Goal: Task Accomplishment & Management: Use online tool/utility

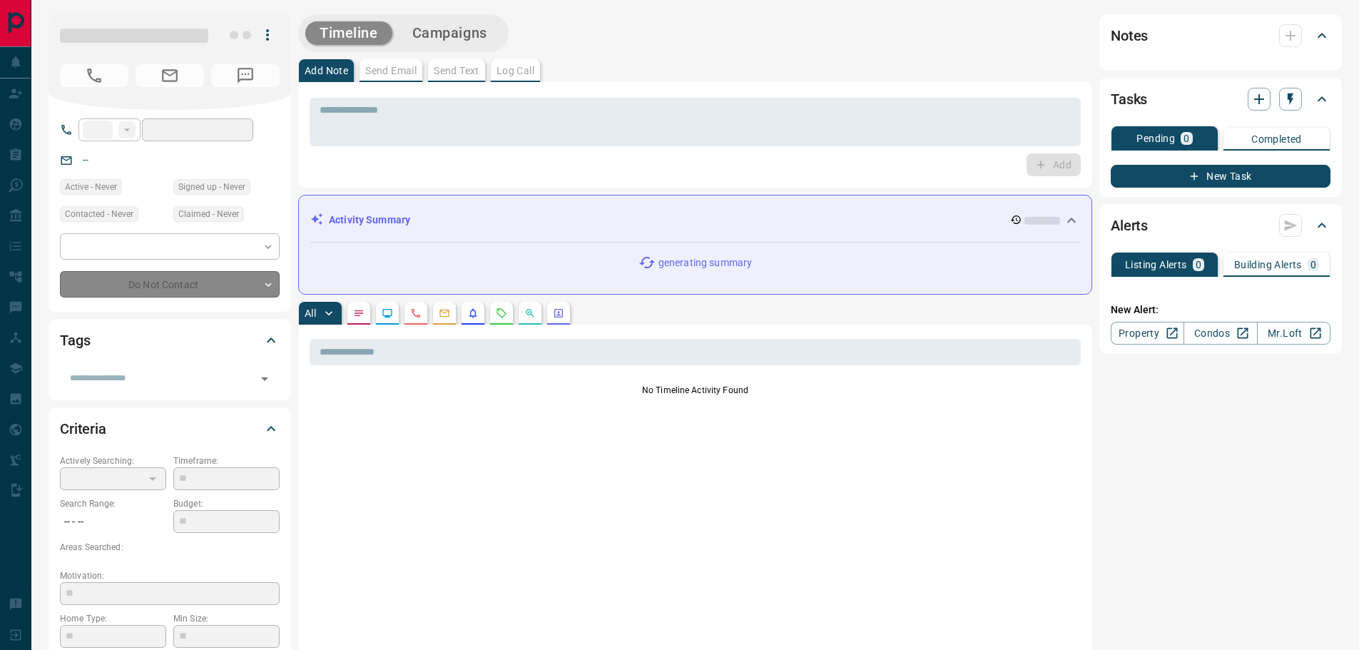
type input "**"
type input "**********"
type input "*"
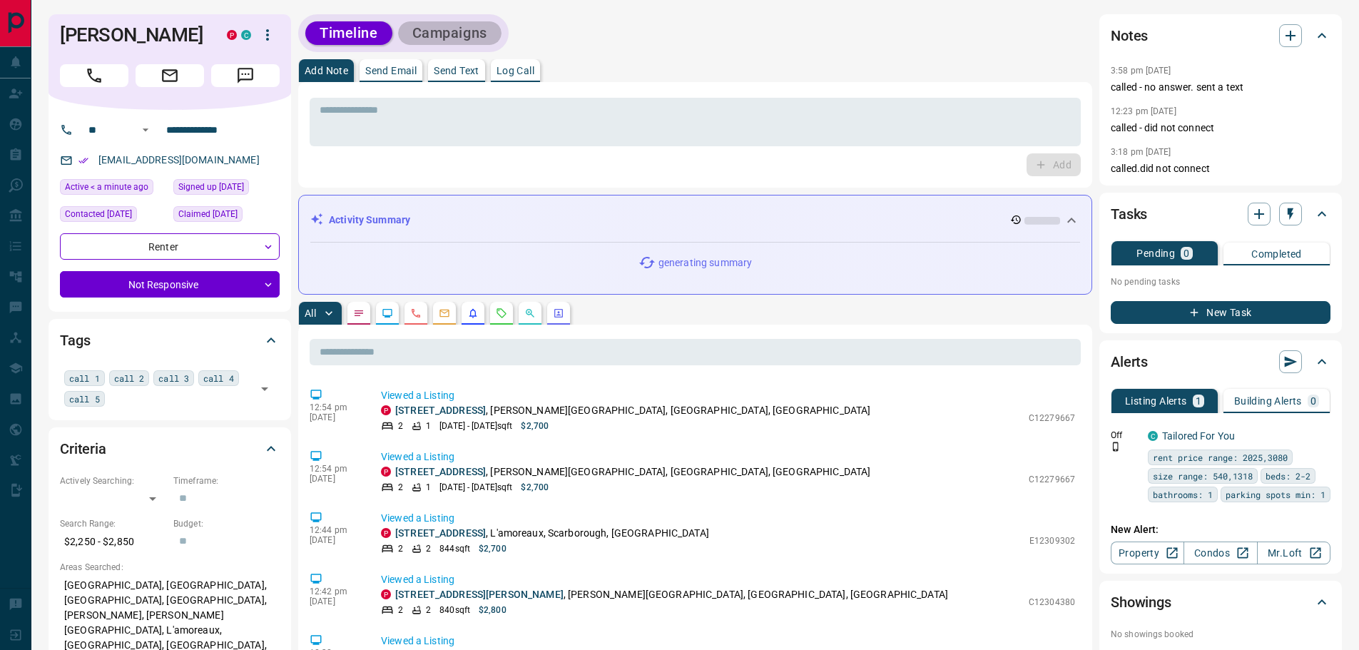
click at [441, 29] on button "Campaigns" at bounding box center [449, 33] width 103 height 24
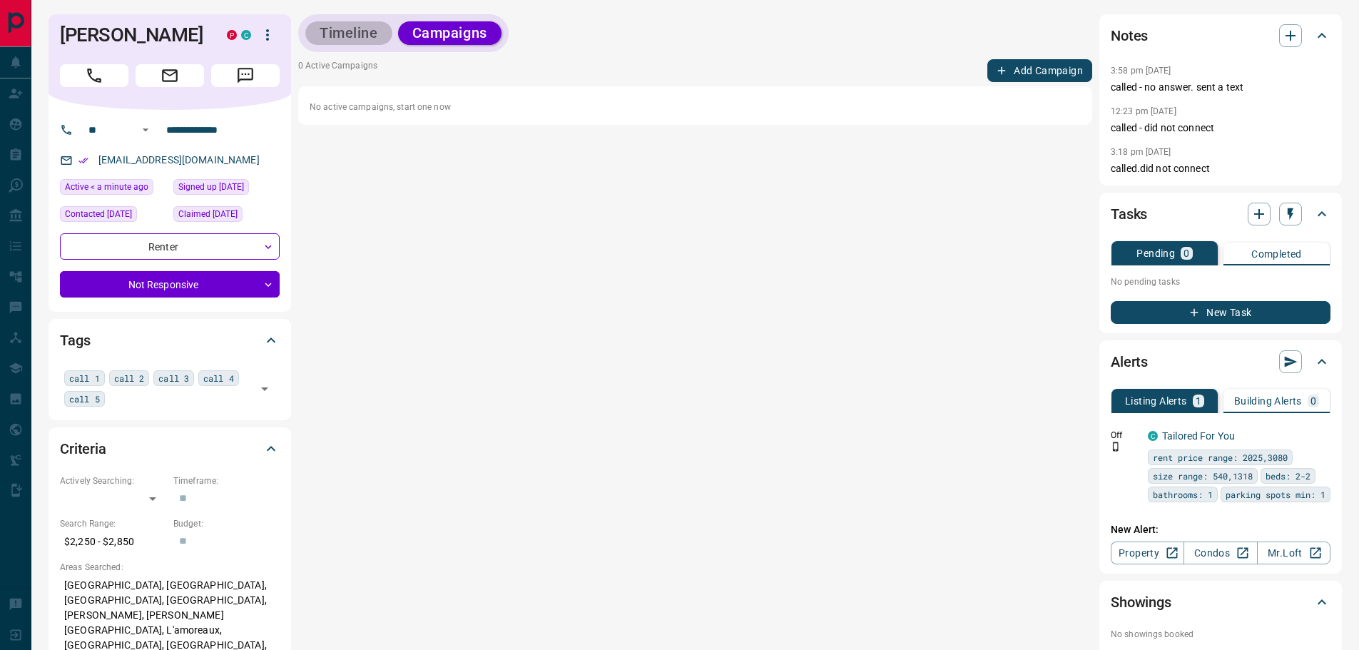
click at [342, 39] on button "Timeline" at bounding box center [348, 33] width 87 height 24
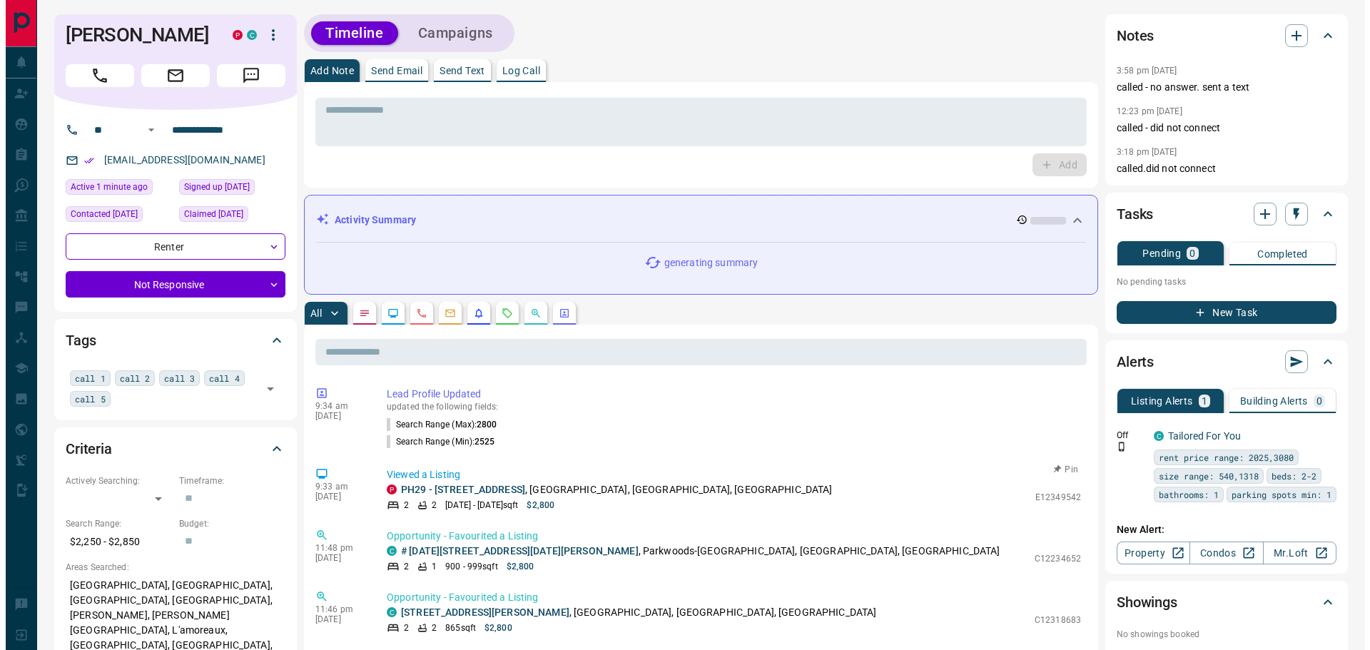
scroll to position [711, 0]
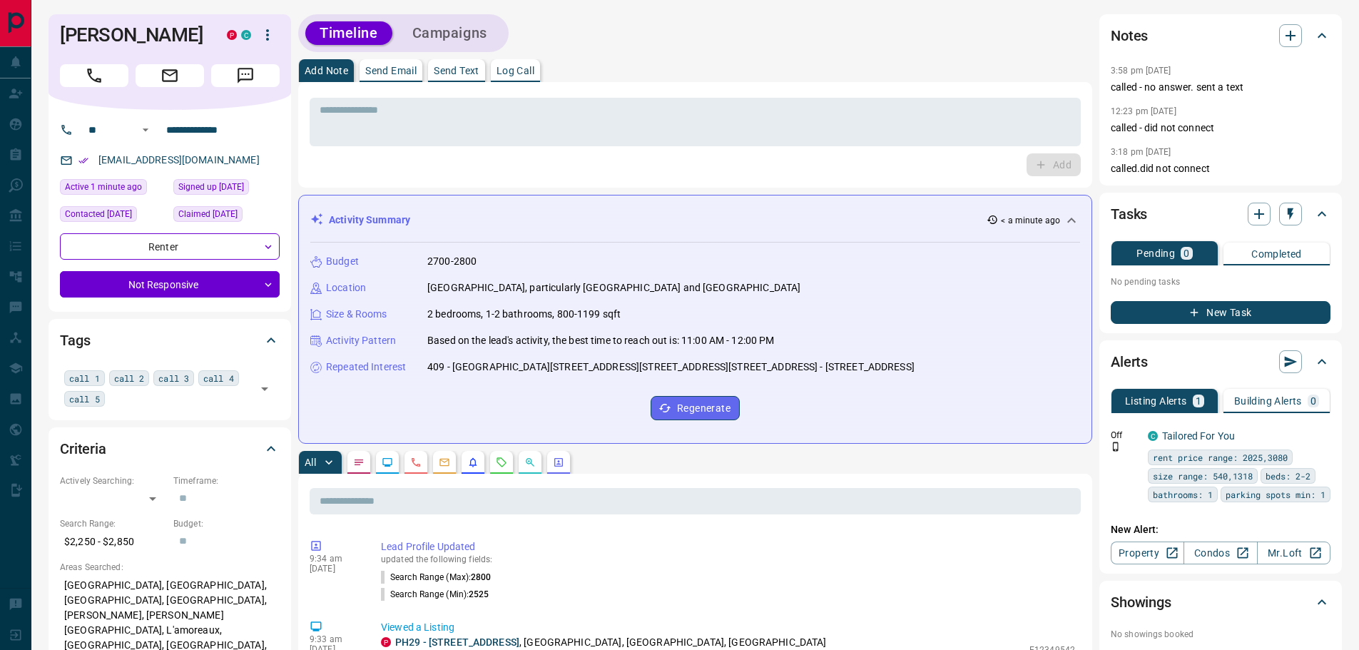
click at [454, 31] on button "Campaigns" at bounding box center [449, 33] width 103 height 24
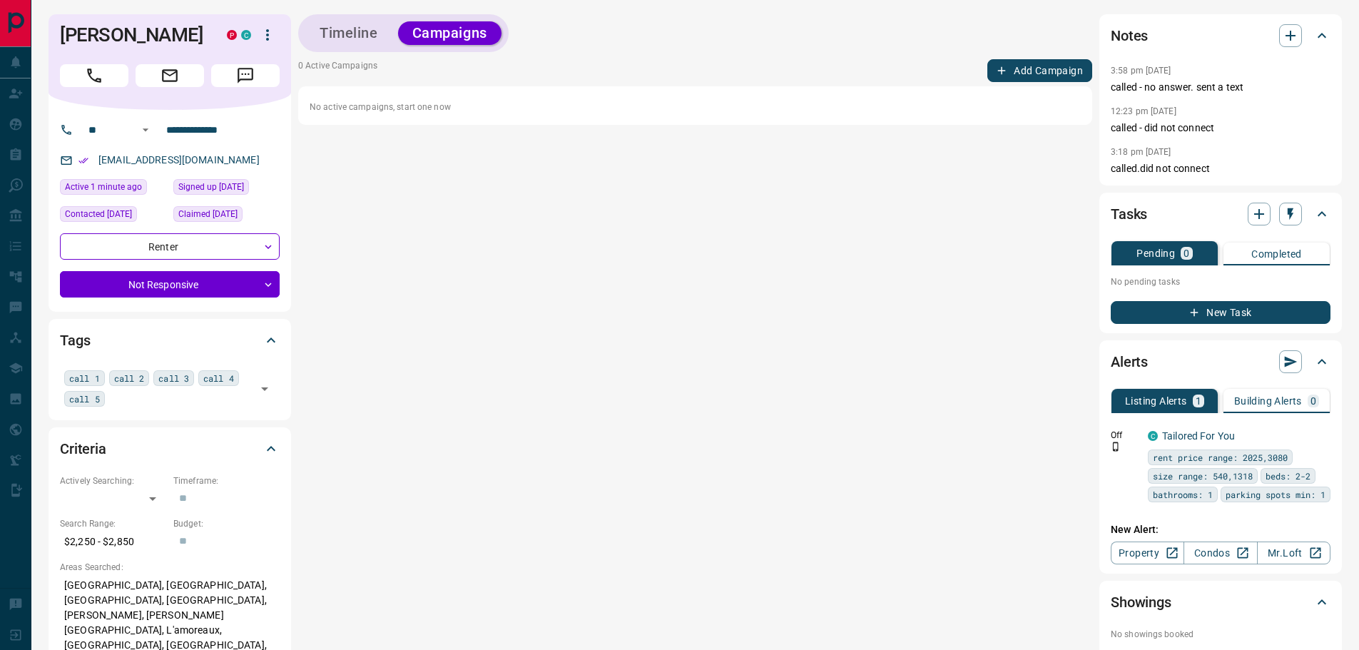
click at [1044, 73] on button "Add Campaign" at bounding box center [1039, 70] width 105 height 23
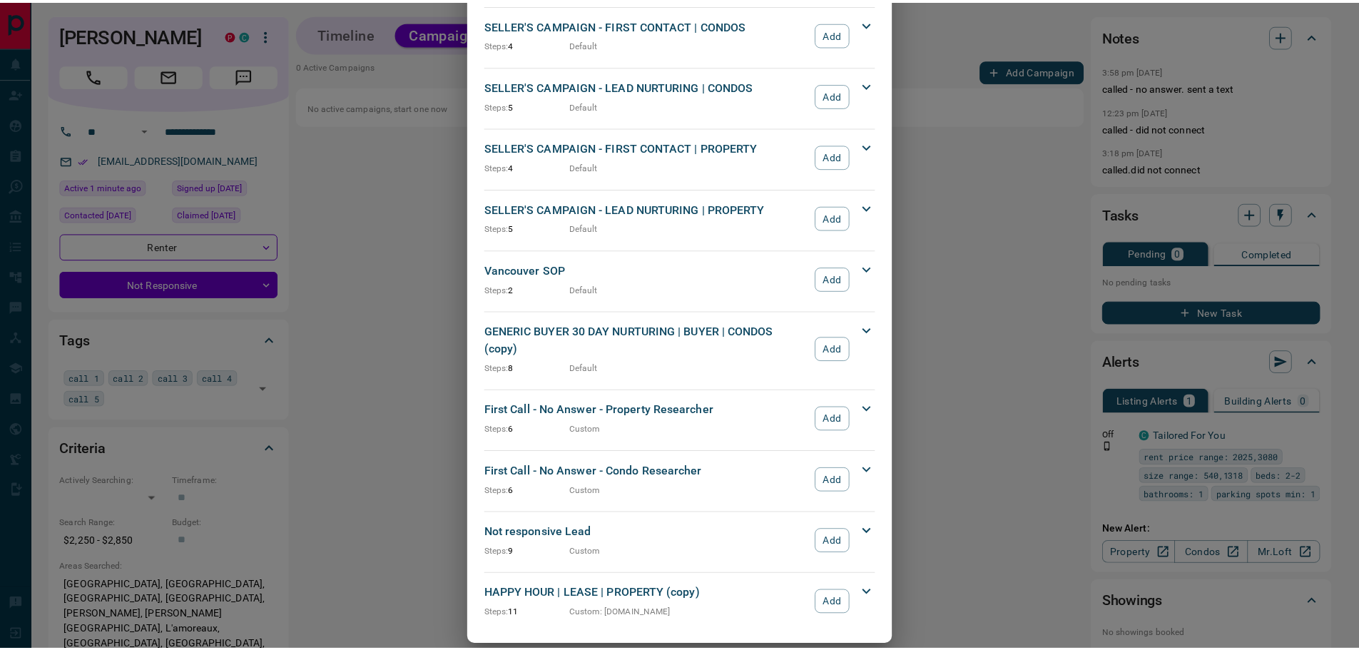
scroll to position [1255, 0]
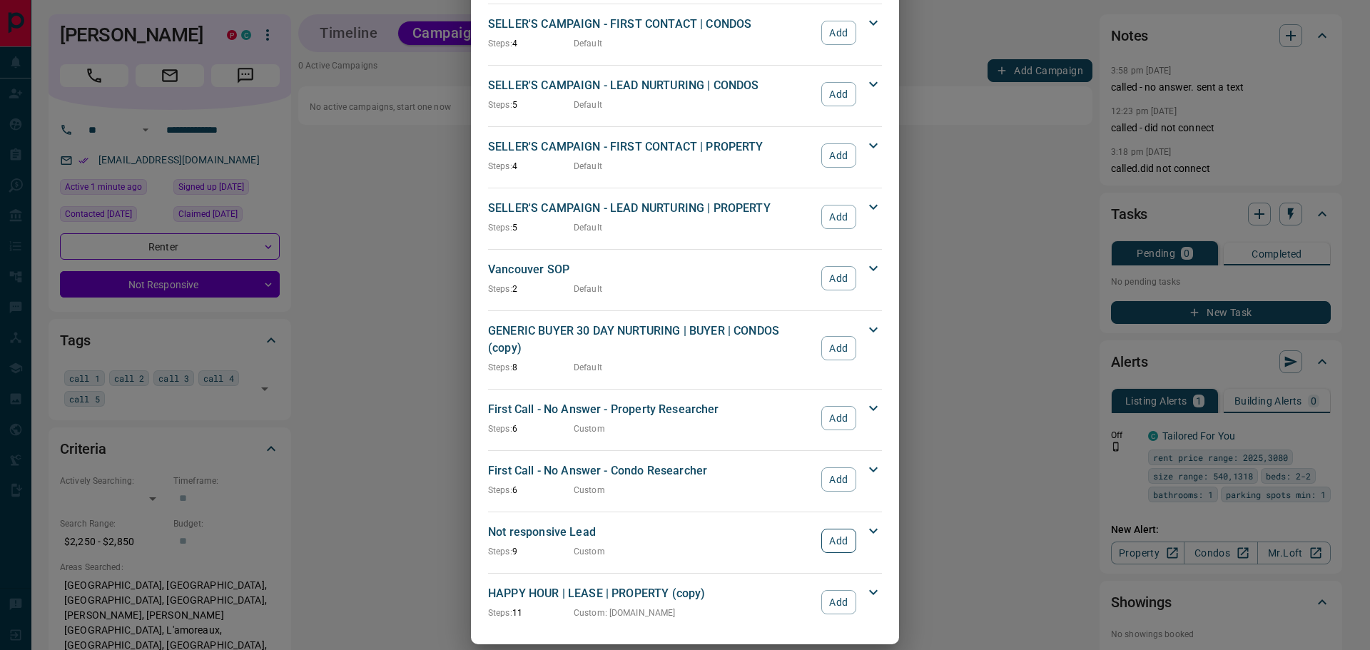
click at [830, 530] on button "Add" at bounding box center [838, 541] width 35 height 24
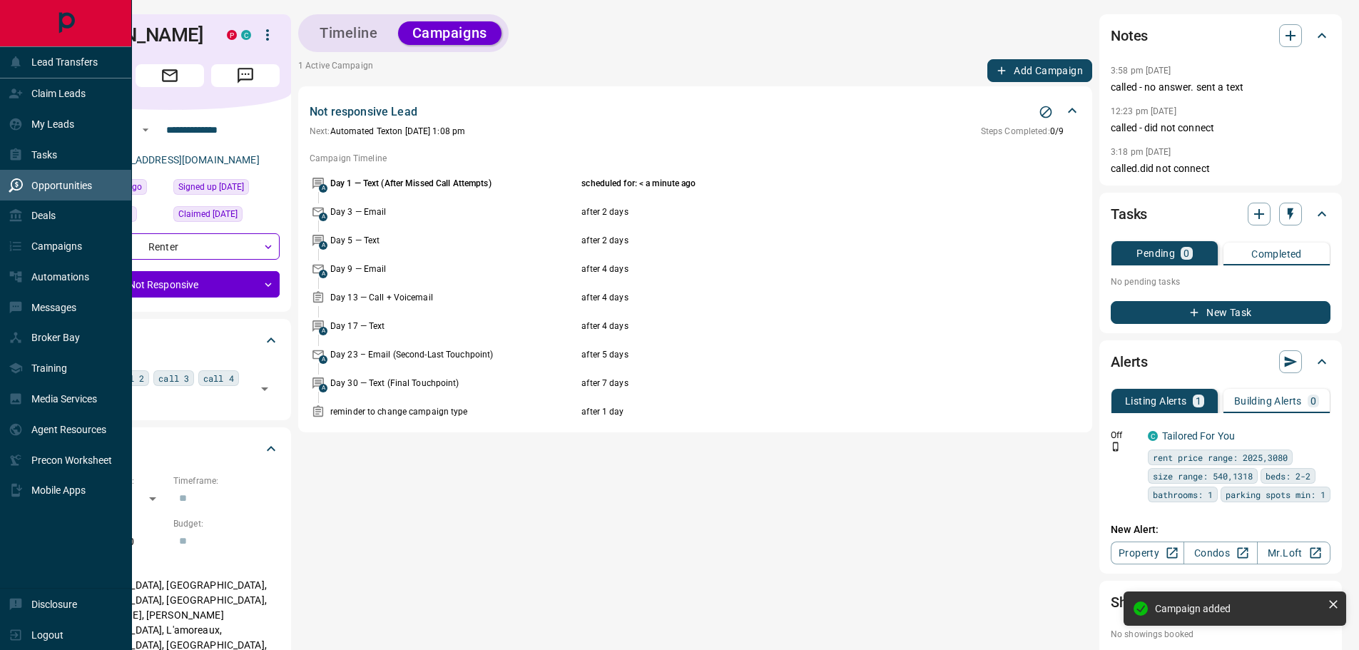
click at [62, 180] on p "Opportunities" at bounding box center [61, 185] width 61 height 11
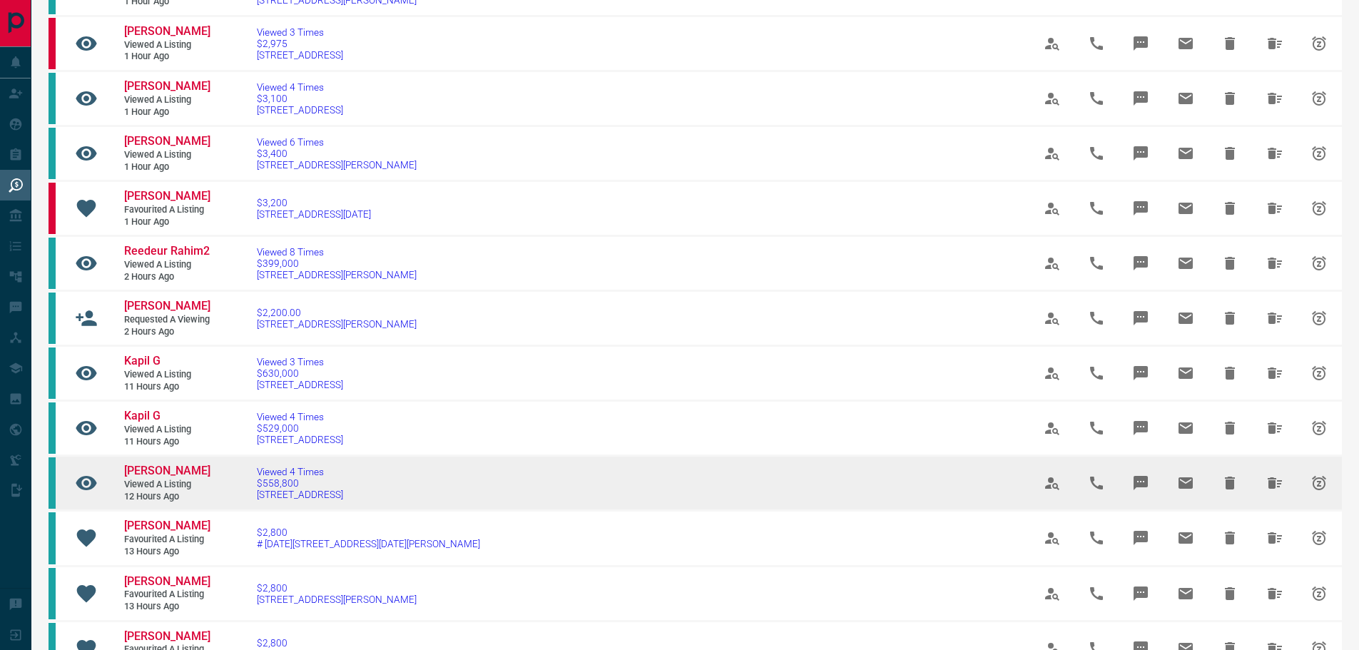
scroll to position [143, 0]
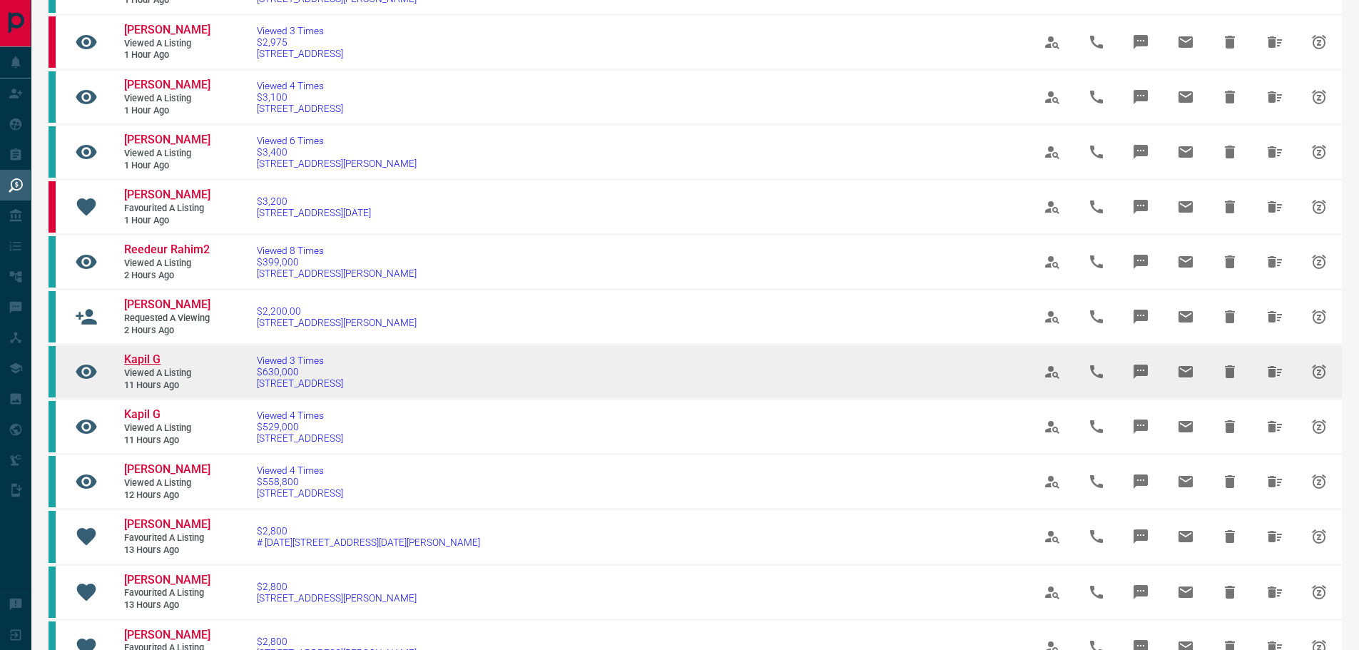
click at [142, 366] on span "Kapil G" at bounding box center [142, 359] width 36 height 14
